Goal: Information Seeking & Learning: Learn about a topic

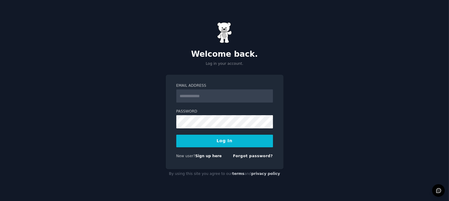
click at [209, 100] on input "Email Address" at bounding box center [224, 96] width 97 height 13
type input "**********"
click at [176, 135] on button "Log In" at bounding box center [224, 141] width 97 height 13
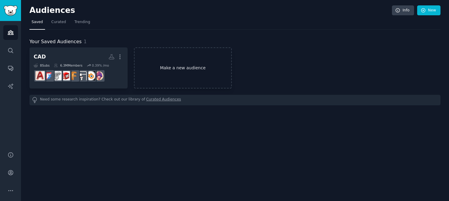
click at [163, 59] on link "Make a new audience" at bounding box center [183, 67] width 98 height 41
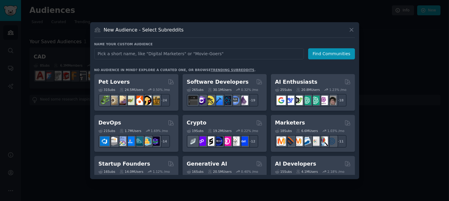
click at [199, 57] on input "text" at bounding box center [199, 53] width 210 height 11
type input "startup"
click button "Find Communities" at bounding box center [331, 53] width 47 height 11
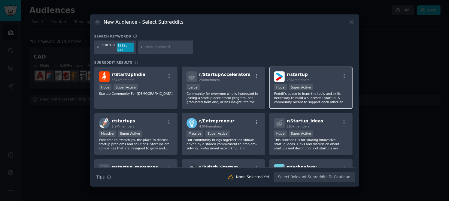
click at [328, 87] on div ">= 95th percentile for submissions / day Huge Super Active" at bounding box center [311, 88] width 74 height 8
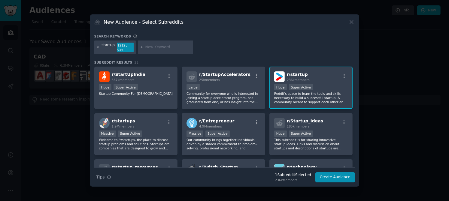
scroll to position [30, 0]
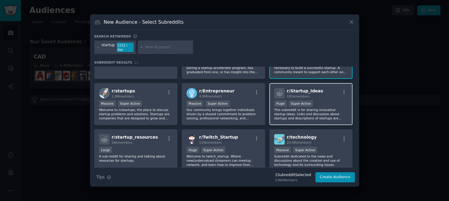
click at [327, 97] on div "r/ Startup_Ideas 185k members Huge Super Active This subreddit is for sharing i…" at bounding box center [312, 104] width 84 height 42
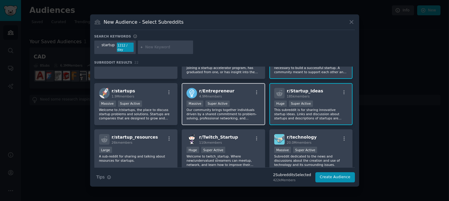
click at [231, 97] on div "r/ Entrepreneur 4.9M members Massive Super Active Our community brings together…" at bounding box center [224, 104] width 84 height 42
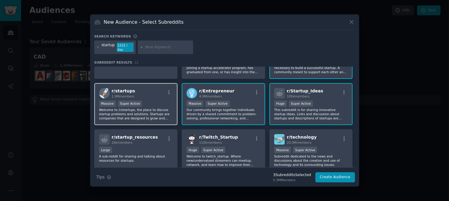
click at [145, 91] on div "r/ startups 1.9M members" at bounding box center [136, 93] width 74 height 11
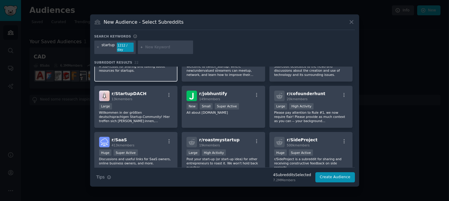
scroll to position [150, 0]
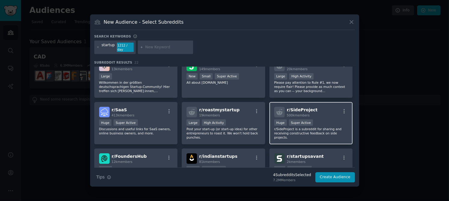
click at [332, 132] on p "r/SideProject is a subreddit for sharing and receiving constructive feedback on…" at bounding box center [311, 133] width 74 height 13
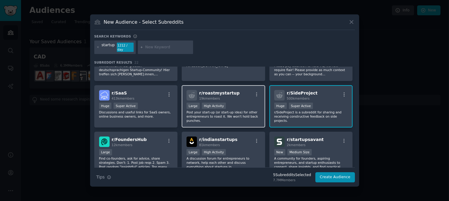
scroll to position [180, 0]
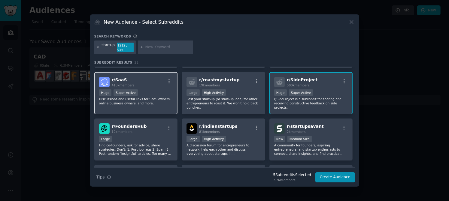
click at [163, 99] on p "Discussions and useful links for SaaS owners, online business owners, and more." at bounding box center [136, 101] width 74 height 8
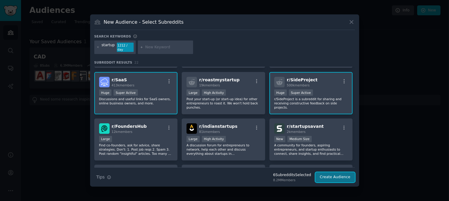
click at [341, 177] on button "Create Audience" at bounding box center [335, 177] width 40 height 10
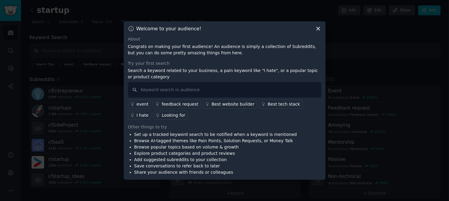
click at [318, 27] on icon at bounding box center [318, 29] width 6 height 6
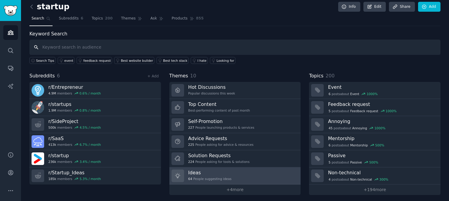
scroll to position [5, 0]
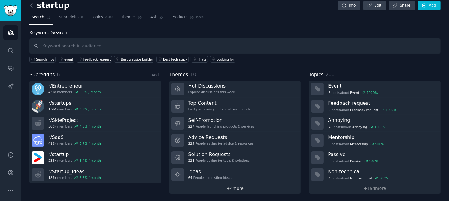
click at [226, 190] on link "+ 4 more" at bounding box center [235, 189] width 132 height 11
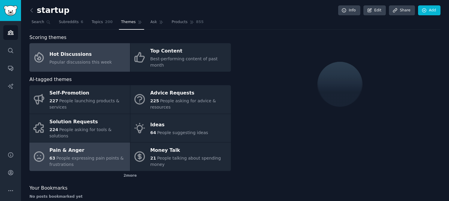
click at [81, 155] on div "63 People expressing pain points & frustrations" at bounding box center [89, 161] width 78 height 13
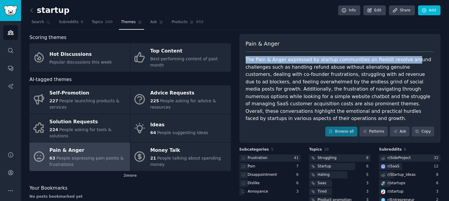
drag, startPoint x: 246, startPoint y: 58, endPoint x: 401, endPoint y: 58, distance: 155.0
click at [401, 58] on div "The Pain & Anger expressed by startup communities on Reddit revolve around chal…" at bounding box center [340, 89] width 189 height 66
click at [389, 57] on div "The Pain & Anger expressed by startup communities on Reddit revolve around chal…" at bounding box center [340, 89] width 189 height 66
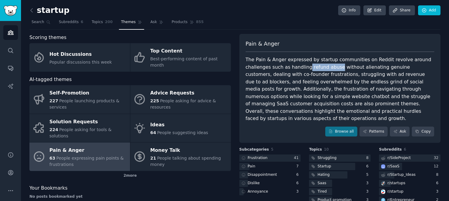
drag, startPoint x: 280, startPoint y: 69, endPoint x: 308, endPoint y: 64, distance: 28.0
click at [308, 64] on div "The Pain & Anger expressed by startup communities on Reddit revolve around chal…" at bounding box center [340, 89] width 189 height 66
click at [308, 68] on div "The Pain & Anger expressed by startup communities on Reddit revolve around chal…" at bounding box center [340, 89] width 189 height 66
drag, startPoint x: 308, startPoint y: 68, endPoint x: 285, endPoint y: 69, distance: 22.9
click at [285, 69] on div "The Pain & Anger expressed by startup communities on Reddit revolve around chal…" at bounding box center [340, 89] width 189 height 66
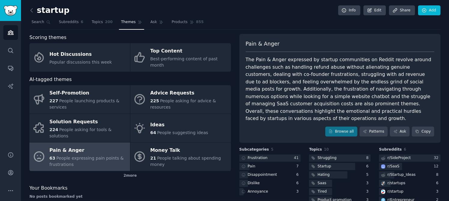
click at [265, 69] on div "The Pain & Anger expressed by startup communities on Reddit revolve around chal…" at bounding box center [340, 89] width 189 height 66
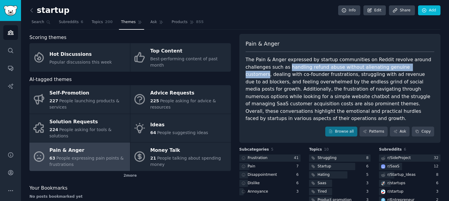
drag, startPoint x: 267, startPoint y: 68, endPoint x: 388, endPoint y: 68, distance: 121.1
click at [388, 68] on div "The Pain & Anger expressed by startup communities on Reddit revolve around chal…" at bounding box center [340, 89] width 189 height 66
copy div "handling refund abuse without alienating genuine customers"
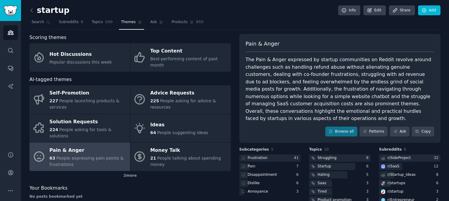
click at [38, 6] on h2 "startup" at bounding box center [49, 11] width 40 height 10
click at [34, 9] on icon at bounding box center [32, 10] width 6 height 6
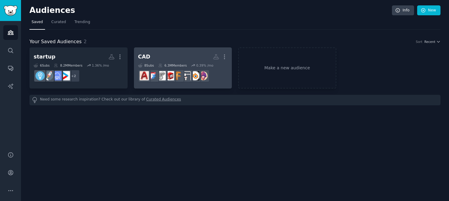
click at [151, 63] on div "8 Sub s" at bounding box center [146, 65] width 16 height 4
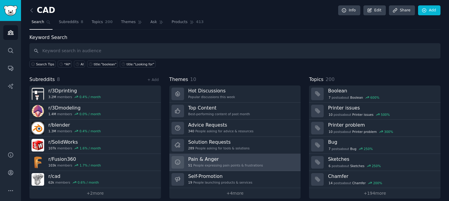
click at [238, 167] on div "Pain & Anger 51 People expressing pain points & frustrations" at bounding box center [225, 162] width 75 height 13
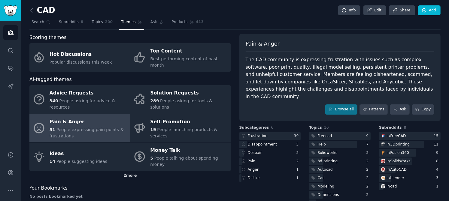
click at [124, 171] on div "2 more" at bounding box center [130, 176] width 202 height 10
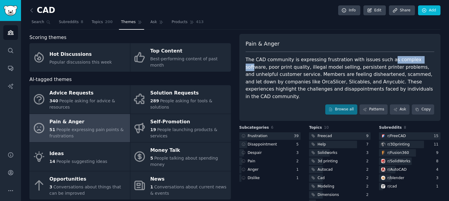
drag, startPoint x: 377, startPoint y: 59, endPoint x: 409, endPoint y: 62, distance: 31.7
click at [409, 62] on div "The CAD community is expressing frustration with issues such as complex softwar…" at bounding box center [340, 78] width 189 height 44
click at [420, 58] on div "The CAD community is expressing frustration with issues such as complex softwar…" at bounding box center [340, 78] width 189 height 44
drag, startPoint x: 416, startPoint y: 59, endPoint x: 380, endPoint y: 59, distance: 36.7
click at [380, 59] on div "The CAD community is expressing frustration with issues such as complex softwar…" at bounding box center [340, 78] width 189 height 44
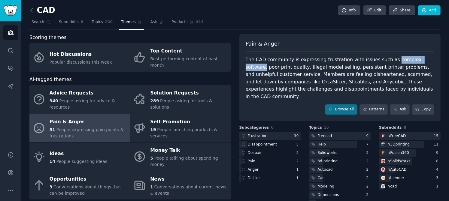
click at [415, 60] on div "The CAD community is expressing frustration with issues such as complex softwar…" at bounding box center [340, 78] width 189 height 44
drag, startPoint x: 416, startPoint y: 59, endPoint x: 380, endPoint y: 63, distance: 36.3
click at [380, 63] on div "The CAD community is expressing frustration with issues such as complex softwar…" at bounding box center [340, 78] width 189 height 44
drag, startPoint x: 243, startPoint y: 82, endPoint x: 265, endPoint y: 84, distance: 22.0
click at [265, 84] on div "Pain & Anger The CAD community is expressing frustration with issues such as co…" at bounding box center [340, 77] width 202 height 87
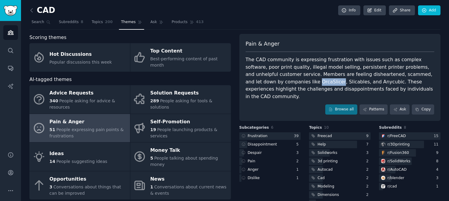
copy div "OrcaSlicer"
click at [170, 25] on link "Products 413" at bounding box center [188, 23] width 36 height 12
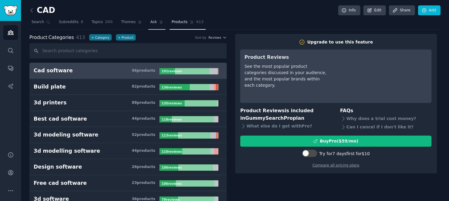
click at [151, 24] on span "Ask" at bounding box center [154, 22] width 7 height 5
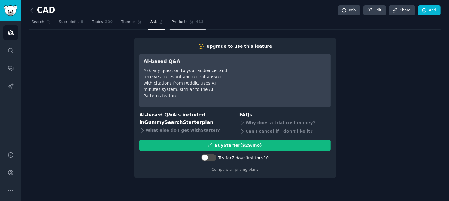
click at [172, 20] on span "Products" at bounding box center [180, 22] width 16 height 5
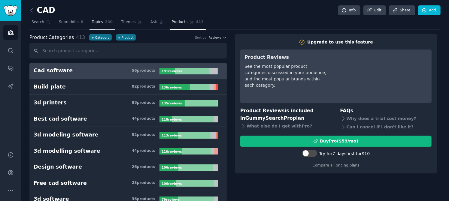
click at [95, 20] on span "Topics" at bounding box center [97, 22] width 11 height 5
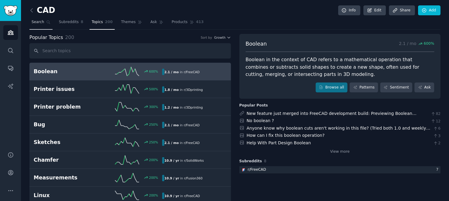
click at [50, 24] on link "Search" at bounding box center [40, 23] width 23 height 12
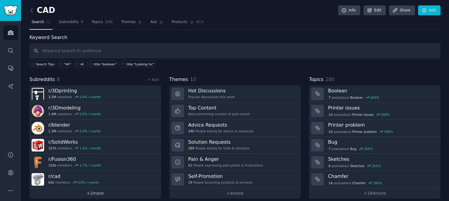
click at [97, 194] on link "+ 2 more" at bounding box center [95, 193] width 132 height 11
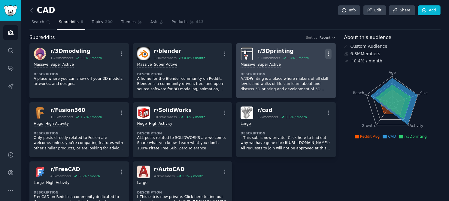
click at [328, 52] on icon "button" at bounding box center [328, 54] width 6 height 6
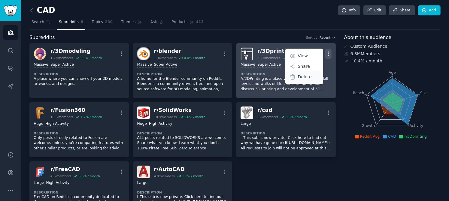
click at [308, 75] on p "Delete" at bounding box center [305, 77] width 14 height 6
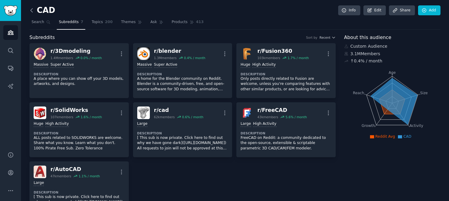
click at [31, 10] on icon at bounding box center [32, 10] width 2 height 4
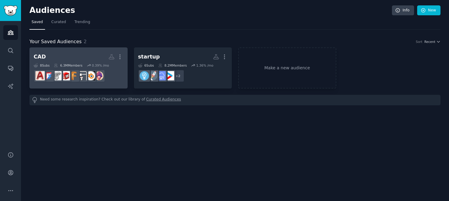
click at [82, 57] on h2 "CAD More" at bounding box center [79, 57] width 90 height 11
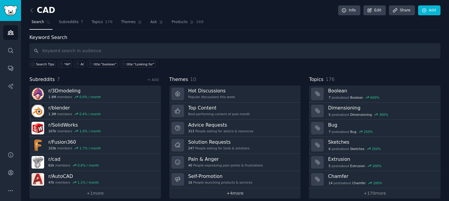
click at [253, 196] on link "+ 4 more" at bounding box center [235, 193] width 132 height 11
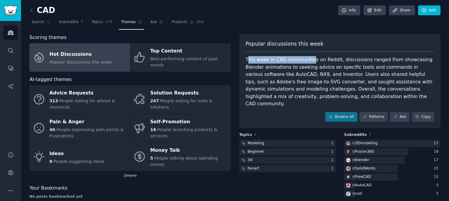
drag, startPoint x: 247, startPoint y: 61, endPoint x: 310, endPoint y: 60, distance: 63.1
click at [309, 61] on div "This week in CAD communities on Reddit, discussions ranged from showcasing Blen…" at bounding box center [340, 82] width 189 height 52
click at [310, 60] on div "This week in CAD communities on Reddit, discussions ranged from showcasing Blen…" at bounding box center [340, 82] width 189 height 52
drag, startPoint x: 310, startPoint y: 60, endPoint x: 248, endPoint y: 60, distance: 62.5
click at [248, 60] on div "This week in CAD communities on Reddit, discussions ranged from showcasing Blen…" at bounding box center [340, 82] width 189 height 52
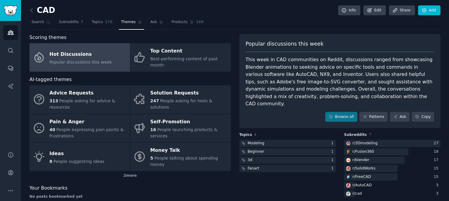
click at [275, 79] on div "This week in CAD communities on Reddit, discussions ranged from showcasing Blen…" at bounding box center [340, 82] width 189 height 52
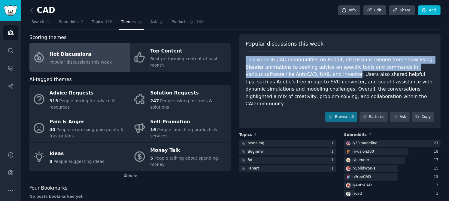
drag, startPoint x: 246, startPoint y: 62, endPoint x: 305, endPoint y: 76, distance: 59.8
click at [305, 76] on div "This week in CAD communities on Reddit, discussions ranged from showcasing Blen…" at bounding box center [340, 82] width 189 height 52
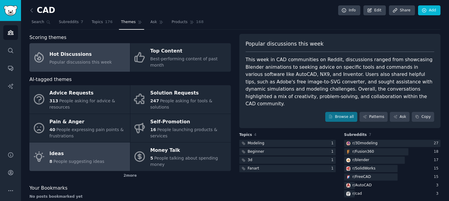
click at [67, 149] on div "Ideas" at bounding box center [77, 154] width 55 height 10
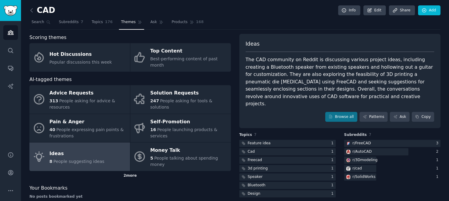
click at [130, 171] on div "2 more" at bounding box center [130, 176] width 202 height 10
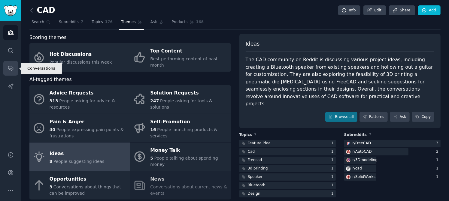
click at [8, 69] on icon "Sidebar" at bounding box center [10, 68] width 5 height 5
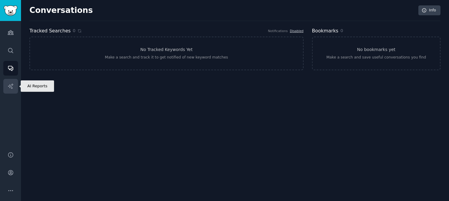
click at [10, 88] on icon "Sidebar" at bounding box center [11, 86] width 6 height 6
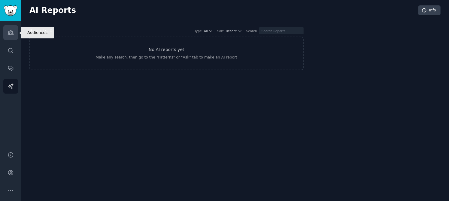
click at [11, 30] on icon "Sidebar" at bounding box center [11, 32] width 6 height 6
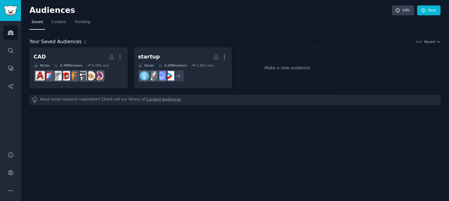
click at [68, 24] on nav "Saved Curated Trending" at bounding box center [234, 23] width 411 height 12
click at [56, 25] on link "Curated" at bounding box center [58, 23] width 19 height 12
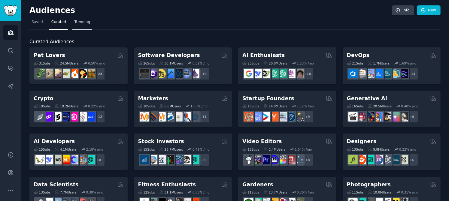
click at [87, 23] on link "Trending" at bounding box center [82, 23] width 20 height 12
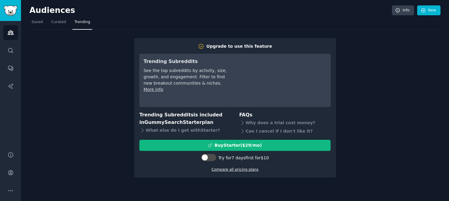
click at [244, 171] on link "Compare all pricing plans" at bounding box center [235, 170] width 47 height 4
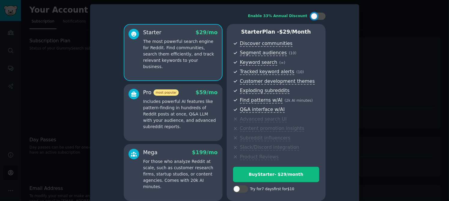
click at [150, 149] on div "Mega" at bounding box center [150, 153] width 14 height 8
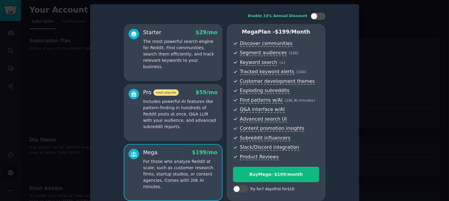
click at [176, 107] on p "Includes powerful AI features like pattern-finding in hundreds of Reddit posts …" at bounding box center [180, 115] width 75 height 32
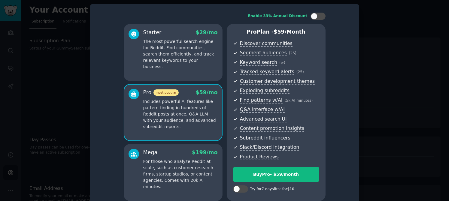
click at [178, 40] on p "The most powerful search engine for Reddit. Find communities, search them effic…" at bounding box center [180, 54] width 75 height 32
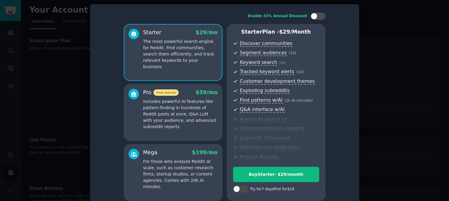
click at [178, 90] on div "Pro most popular $ 59 /mo" at bounding box center [180, 93] width 75 height 8
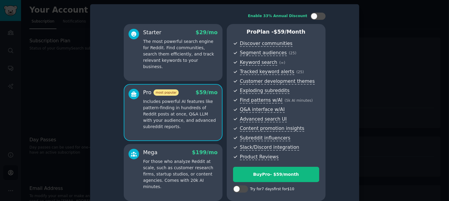
click at [178, 47] on p "The most powerful search engine for Reddit. Find communities, search them effic…" at bounding box center [180, 54] width 75 height 32
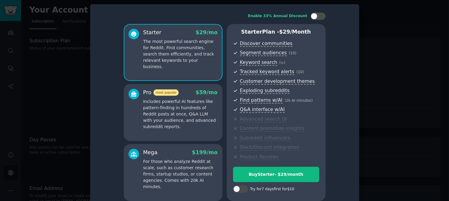
click at [180, 123] on p "Includes powerful AI features like pattern-finding in hundreds of Reddit posts …" at bounding box center [180, 115] width 75 height 32
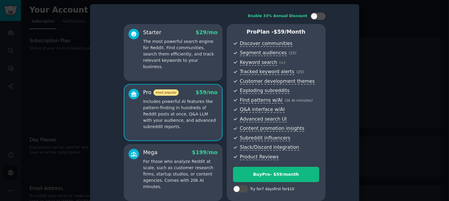
click at [178, 88] on div "Pro most popular $ 59 /mo Includes powerful AI features like pattern-finding in…" at bounding box center [173, 112] width 99 height 57
click at [177, 72] on div "Starter $ 29 /mo The most powerful search engine for Reddit. Find communities, …" at bounding box center [173, 52] width 99 height 57
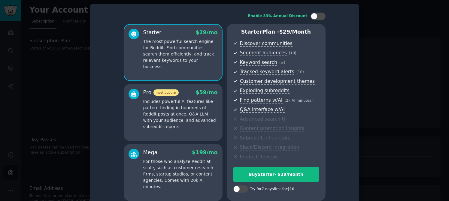
click at [398, 75] on div at bounding box center [224, 100] width 449 height 201
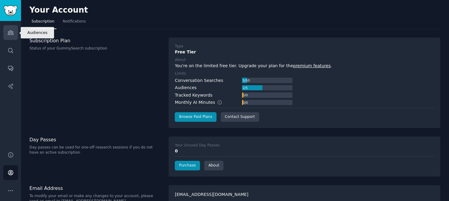
click at [17, 31] on link "Audiences" at bounding box center [10, 32] width 15 height 15
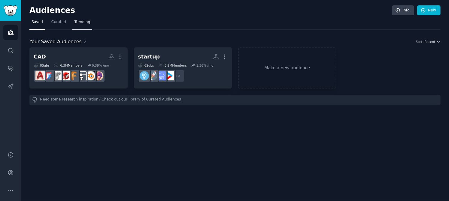
click at [84, 20] on span "Trending" at bounding box center [83, 22] width 16 height 5
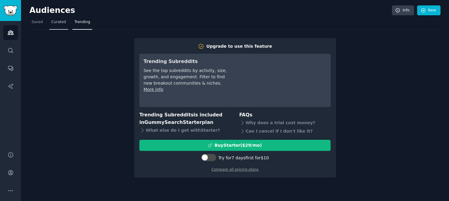
click at [59, 22] on span "Curated" at bounding box center [58, 22] width 15 height 5
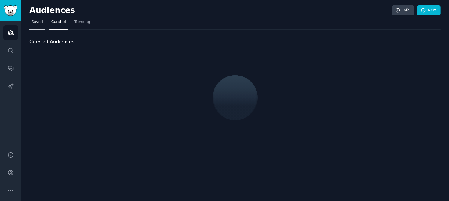
click at [42, 22] on link "Saved" at bounding box center [37, 23] width 16 height 12
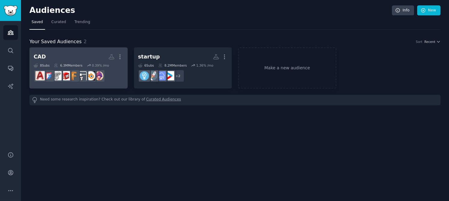
click at [72, 55] on h2 "CAD More" at bounding box center [79, 57] width 90 height 11
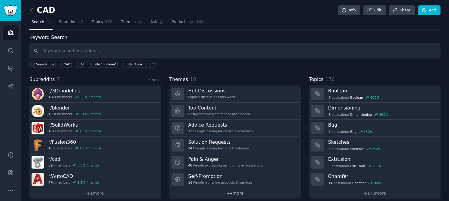
click at [233, 192] on link "+ 4 more" at bounding box center [235, 193] width 132 height 11
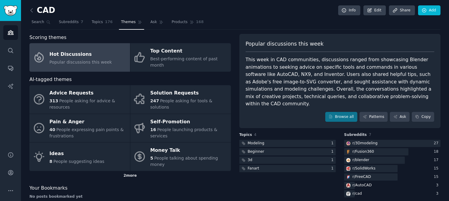
click at [138, 171] on div "2 more" at bounding box center [130, 176] width 202 height 10
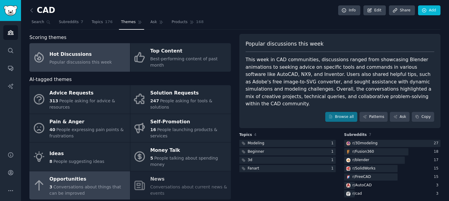
click at [94, 184] on div "3 Conversations about things that can be improved" at bounding box center [89, 190] width 78 height 13
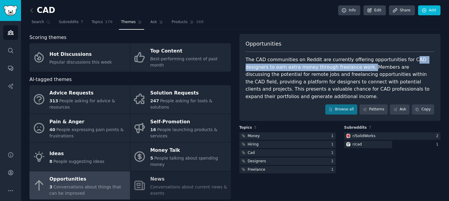
drag, startPoint x: 333, startPoint y: 69, endPoint x: 398, endPoint y: 59, distance: 65.3
click at [398, 59] on div "The CAD communities on Reddit are currently offering opportunities for CAD desi…" at bounding box center [340, 78] width 189 height 44
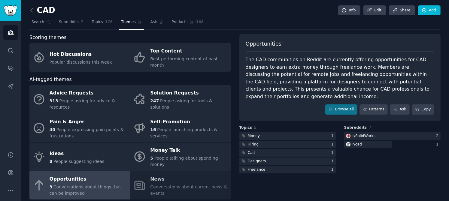
click at [416, 93] on div "Opportunities The CAD communities on Reddit are currently offering opportunitie…" at bounding box center [340, 77] width 202 height 87
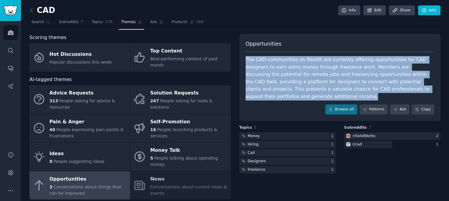
drag, startPoint x: 415, startPoint y: 91, endPoint x: 243, endPoint y: 57, distance: 175.3
click at [243, 57] on div "Opportunities The CAD communities on Reddit are currently offering opportunitie…" at bounding box center [340, 77] width 202 height 87
click at [425, 88] on div "The CAD communities on Reddit are currently offering opportunities for CAD desi…" at bounding box center [340, 78] width 189 height 44
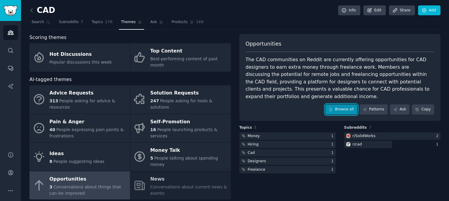
click at [344, 105] on link "Browse all" at bounding box center [341, 110] width 32 height 10
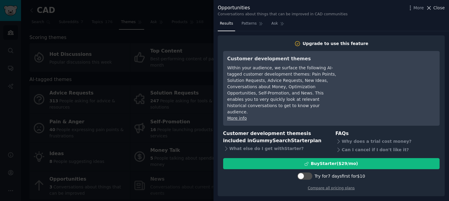
click at [440, 5] on span "Close" at bounding box center [439, 8] width 11 height 6
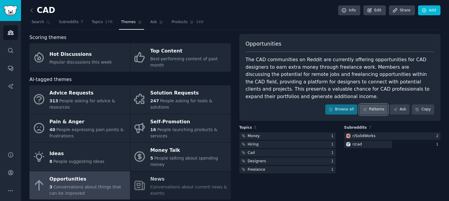
click at [374, 106] on link "Patterns" at bounding box center [374, 110] width 28 height 10
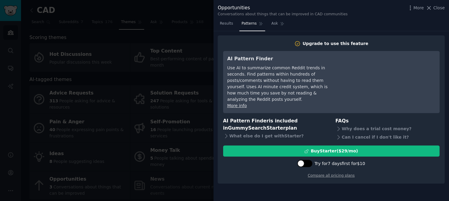
click at [308, 160] on div at bounding box center [304, 163] width 15 height 7
click at [311, 160] on div at bounding box center [308, 163] width 7 height 7
click at [304, 160] on div at bounding box center [301, 163] width 7 height 7
click at [303, 162] on icon at bounding box center [300, 163] width 3 height 3
checkbox input "false"
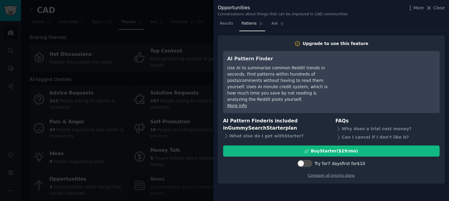
click at [305, 94] on div "Use AI to summarize common Reddit trends in seconds. Find patterns within hundr…" at bounding box center [282, 84] width 110 height 38
click at [281, 132] on div "What else do I get with Starter ?" at bounding box center [275, 136] width 104 height 8
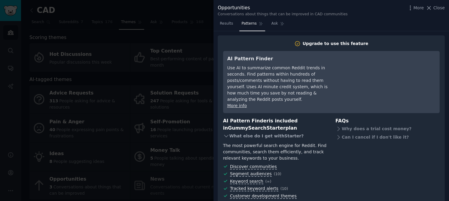
click at [281, 132] on div "What else do I get with Starter ?" at bounding box center [275, 136] width 104 height 8
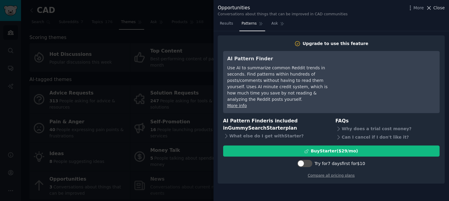
click at [442, 9] on span "Close" at bounding box center [439, 8] width 11 height 6
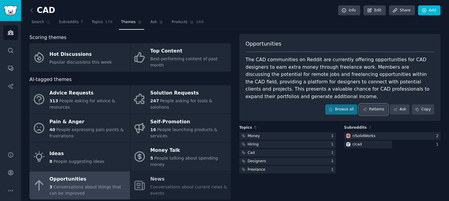
scroll to position [11, 0]
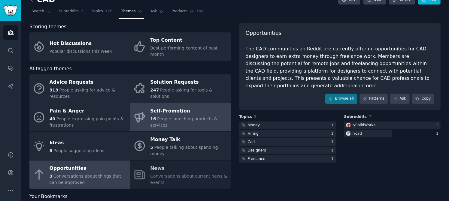
click at [217, 117] on span "People launching products & services" at bounding box center [183, 122] width 67 height 11
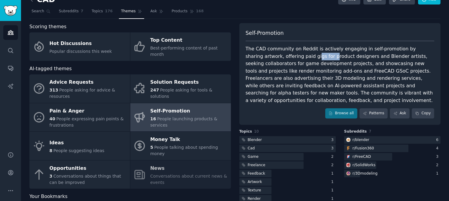
drag, startPoint x: 283, startPoint y: 55, endPoint x: 293, endPoint y: 56, distance: 10.6
click at [293, 56] on div "The CAD community on Reddit is actively engaging in self-promotion by sharing a…" at bounding box center [340, 74] width 189 height 59
drag, startPoint x: 389, startPoint y: 78, endPoint x: 408, endPoint y: 78, distance: 19.5
click at [408, 78] on div "The CAD community on Reddit is actively engaging in self-promotion by sharing a…" at bounding box center [340, 74] width 189 height 59
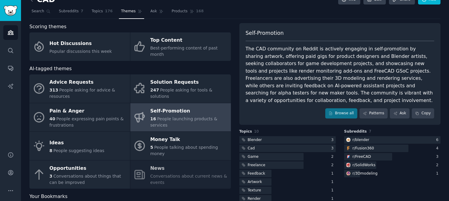
click at [339, 75] on div "The CAD community on Reddit is actively engaging in self-promotion by sharing a…" at bounding box center [340, 74] width 189 height 59
drag, startPoint x: 328, startPoint y: 76, endPoint x: 402, endPoint y: 81, distance: 73.4
click at [402, 81] on div "The CAD community on Reddit is actively engaging in self-promotion by sharing a…" at bounding box center [340, 74] width 189 height 59
drag, startPoint x: 404, startPoint y: 80, endPoint x: 281, endPoint y: 87, distance: 123.4
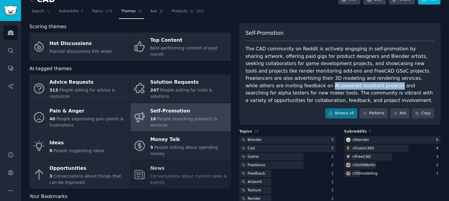
click at [281, 87] on div "The CAD community on Reddit is actively engaging in self-promotion by sharing a…" at bounding box center [340, 74] width 189 height 59
click at [406, 118] on div "Self-Promotion The CAD community on Reddit is actively engaging in self-promoti…" at bounding box center [340, 74] width 202 height 102
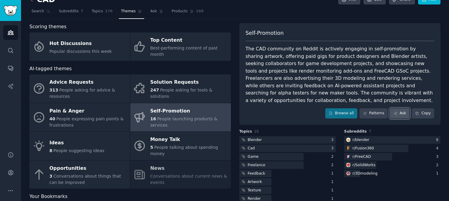
click at [404, 116] on link "Ask" at bounding box center [400, 113] width 20 height 10
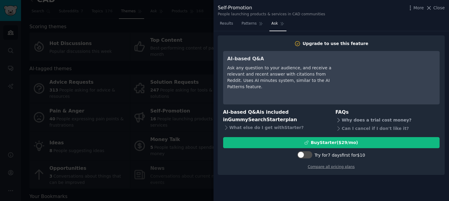
click at [339, 120] on icon at bounding box center [339, 120] width 6 height 6
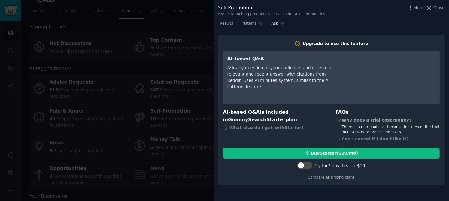
click at [339, 120] on icon at bounding box center [339, 120] width 6 height 6
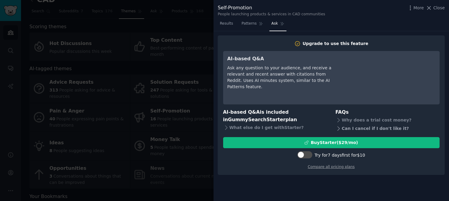
click at [339, 128] on icon at bounding box center [339, 129] width 6 height 6
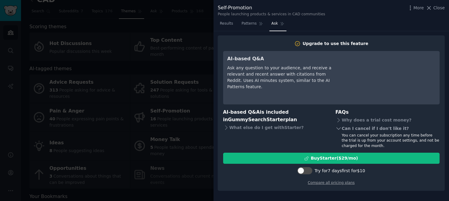
click at [339, 128] on icon at bounding box center [339, 129] width 6 height 6
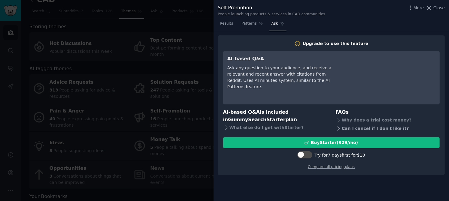
click at [339, 128] on icon at bounding box center [339, 129] width 6 height 6
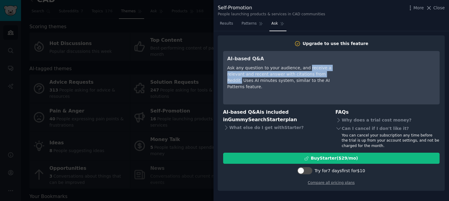
drag, startPoint x: 311, startPoint y: 75, endPoint x: 301, endPoint y: 69, distance: 11.9
click at [301, 69] on div "Ask any question to your audience, and receive a relevant and recent answer wit…" at bounding box center [282, 77] width 110 height 25
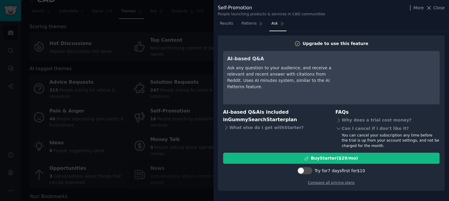
click at [294, 91] on div "AI-based Q&A Ask any question to your audience, and receive a relevant and rece…" at bounding box center [282, 77] width 110 height 45
click at [254, 26] on link "Patterns" at bounding box center [252, 25] width 26 height 12
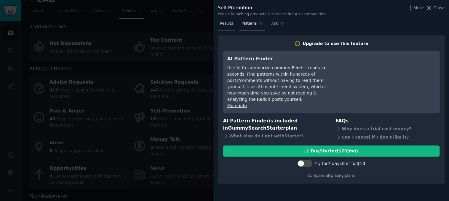
click at [223, 23] on span "Results" at bounding box center [226, 23] width 13 height 5
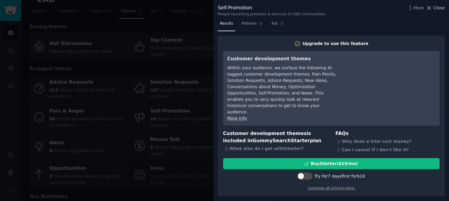
click at [442, 9] on span "Close" at bounding box center [439, 8] width 11 height 6
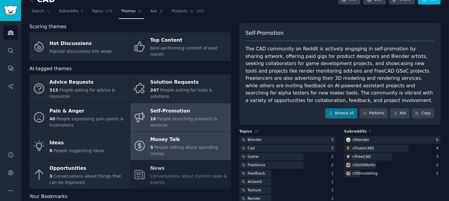
click at [202, 135] on div "Money Talk" at bounding box center [189, 140] width 78 height 10
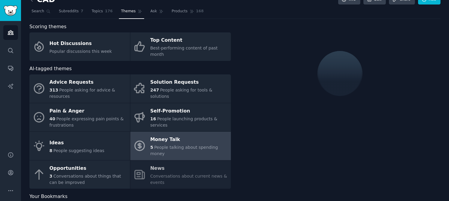
click at [196, 156] on div "Advice Requests 313 People asking for advice & resources Solution Requests 247 …" at bounding box center [130, 132] width 202 height 114
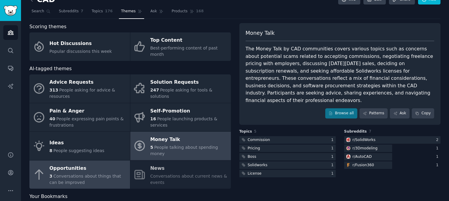
click at [98, 173] on div "3 Conversations about things that can be improved" at bounding box center [89, 179] width 78 height 13
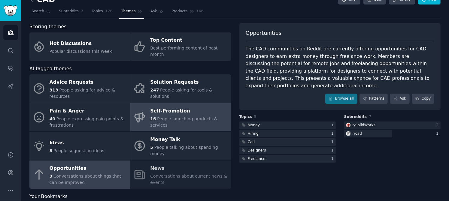
click at [184, 106] on div "Self-Promotion" at bounding box center [189, 111] width 78 height 10
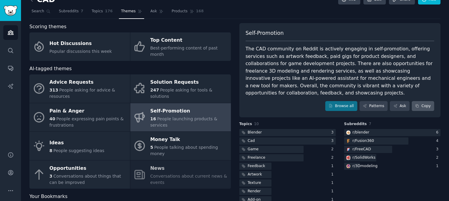
scroll to position [23, 0]
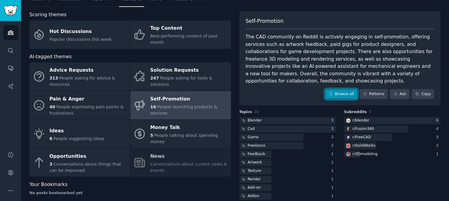
click at [345, 89] on link "Browse all" at bounding box center [341, 94] width 32 height 10
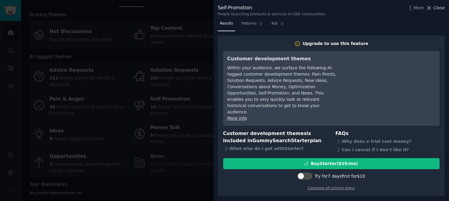
click at [435, 5] on span "Close" at bounding box center [439, 8] width 11 height 6
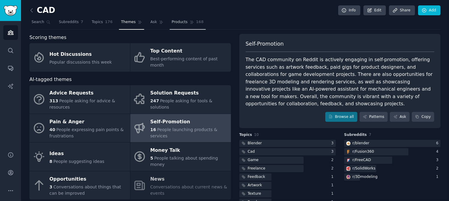
click at [178, 28] on link "Products 168" at bounding box center [188, 23] width 36 height 12
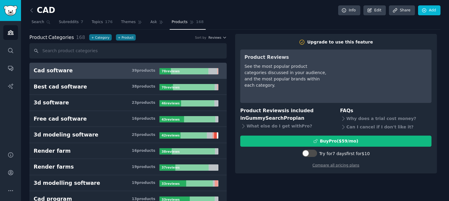
drag, startPoint x: 308, startPoint y: 139, endPoint x: 269, endPoint y: 19, distance: 125.7
click at [170, 22] on link "Products 168" at bounding box center [188, 23] width 36 height 12
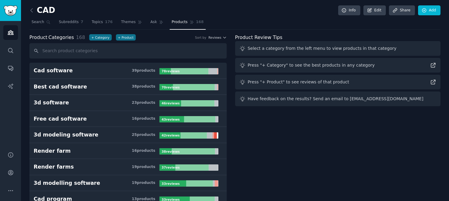
click at [159, 24] on icon at bounding box center [161, 22] width 4 height 4
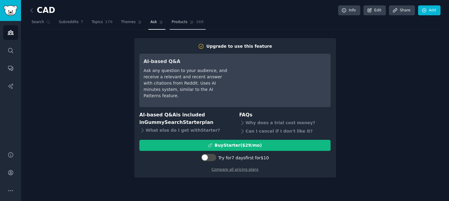
click at [190, 22] on icon at bounding box center [192, 22] width 4 height 4
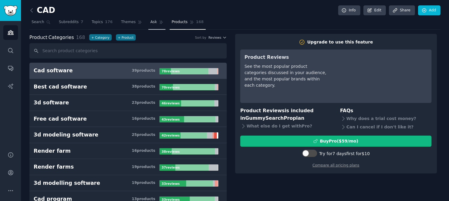
click at [159, 23] on icon at bounding box center [161, 22] width 4 height 4
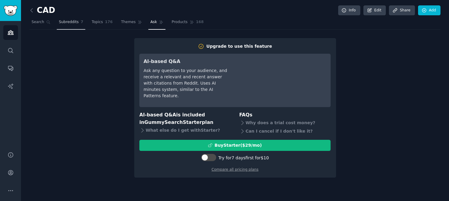
click at [64, 20] on span "Subreddits" at bounding box center [69, 22] width 20 height 5
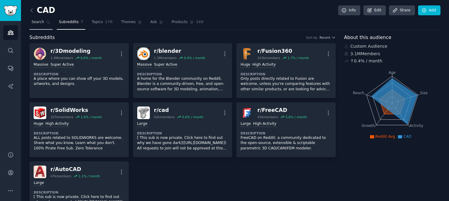
click at [46, 23] on icon at bounding box center [48, 22] width 4 height 4
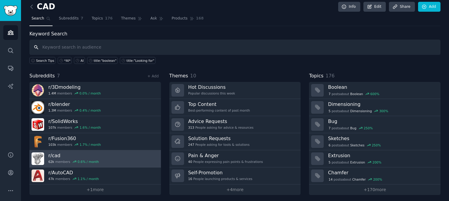
scroll to position [5, 0]
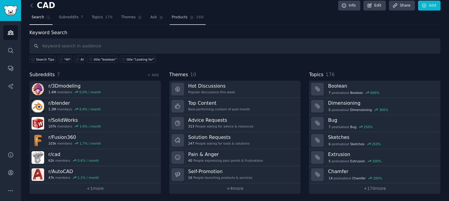
click at [172, 19] on span "Products" at bounding box center [180, 17] width 16 height 5
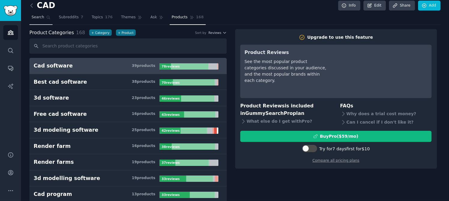
click at [43, 18] on link "Search" at bounding box center [40, 19] width 23 height 12
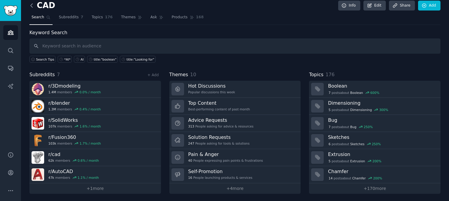
click at [31, 6] on icon at bounding box center [32, 6] width 2 height 4
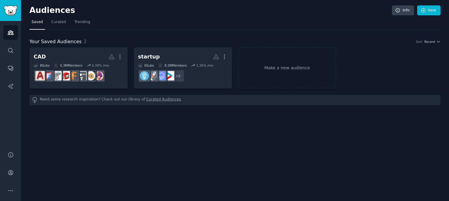
click at [81, 31] on div "Your Saved Audiences 2 Sort Recent CAD More 8 Sub s 6.3M Members 0.39 % /mo sta…" at bounding box center [234, 68] width 411 height 76
click at [81, 25] on link "Trending" at bounding box center [82, 23] width 20 height 12
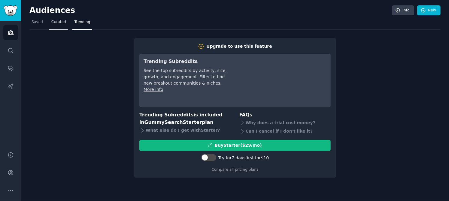
click at [57, 20] on span "Curated" at bounding box center [58, 22] width 15 height 5
